Goal: Task Accomplishment & Management: Use online tool/utility

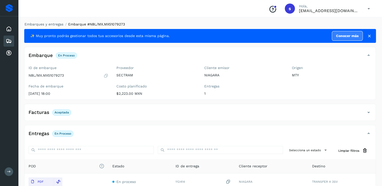
click at [10, 43] on icon at bounding box center [9, 41] width 6 height 6
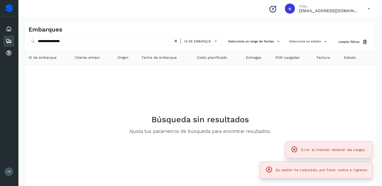
click at [295, 152] on icon at bounding box center [294, 149] width 7 height 7
click at [269, 172] on icon at bounding box center [268, 169] width 7 height 7
click at [293, 149] on div "Error al intentar obtener las cargas" at bounding box center [329, 150] width 78 height 10
click at [292, 150] on icon at bounding box center [294, 149] width 7 height 7
